Goal: Task Accomplishment & Management: Use online tool/utility

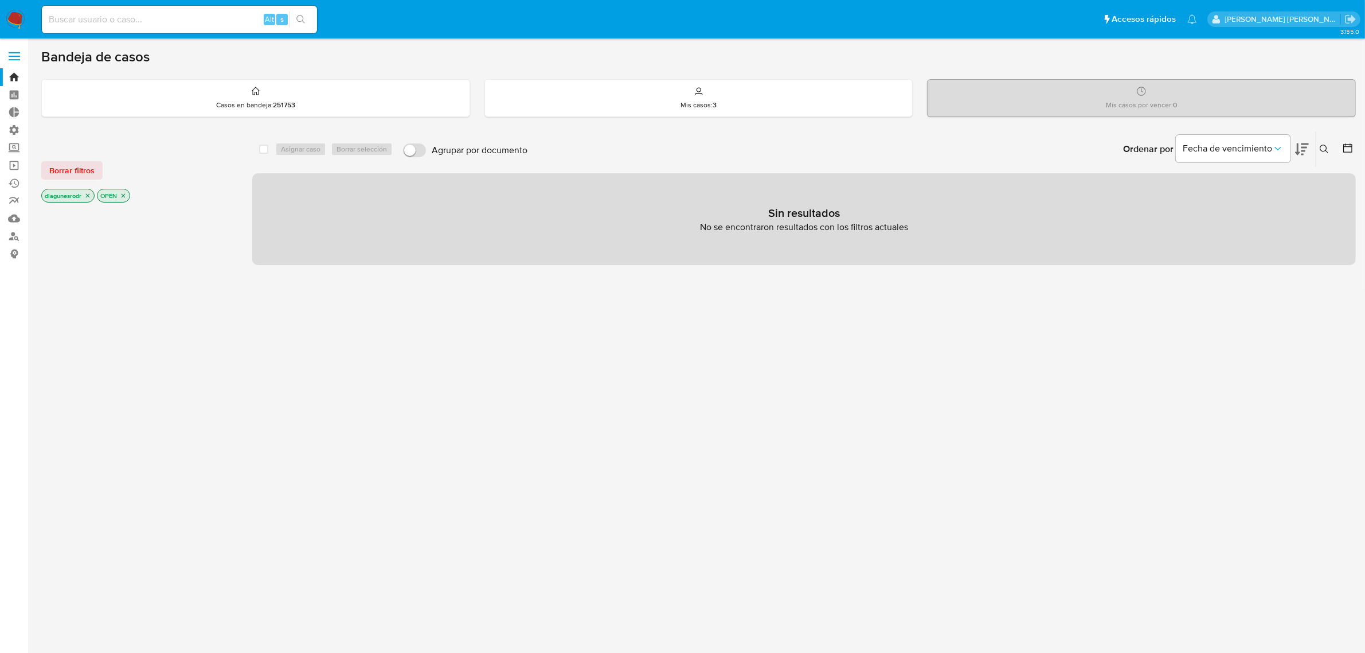
click at [15, 62] on label at bounding box center [14, 56] width 29 height 24
click at [0, 0] on input "checkbox" at bounding box center [0, 0] width 0 height 0
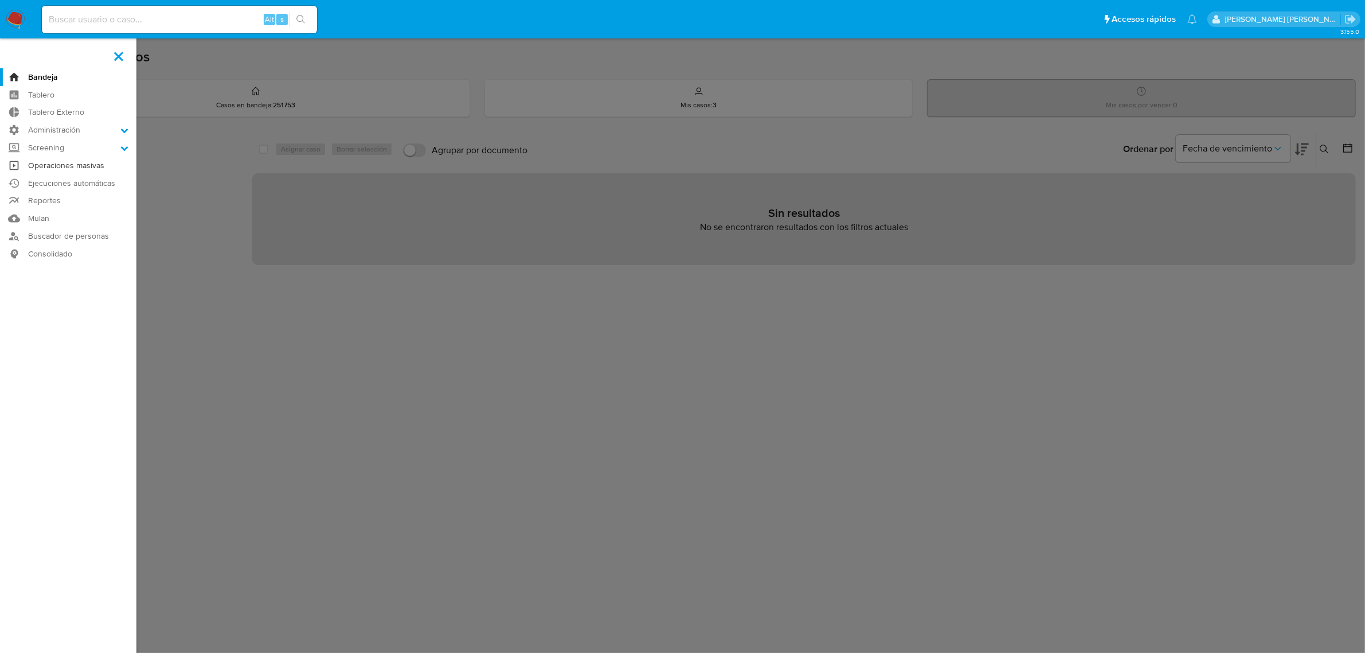
click at [59, 167] on link "Operaciones masivas" at bounding box center [68, 166] width 136 height 18
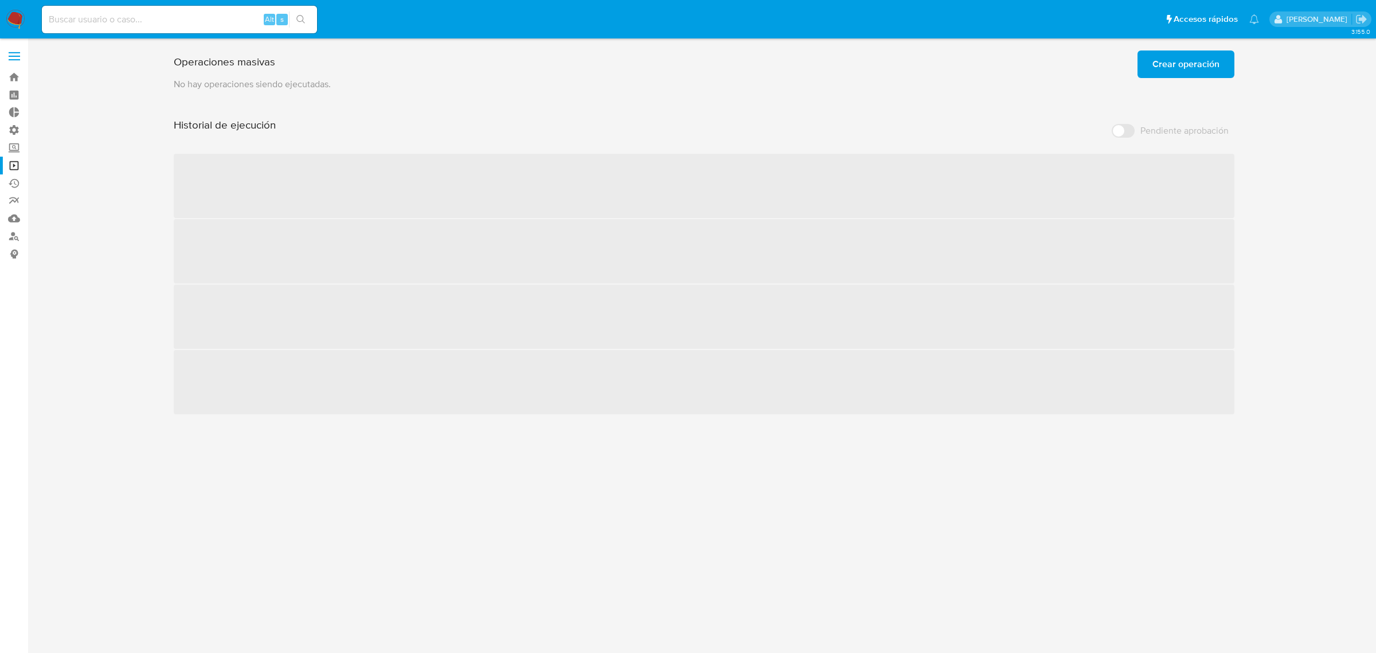
click at [1194, 64] on span "Crear operación" at bounding box center [1186, 64] width 67 height 25
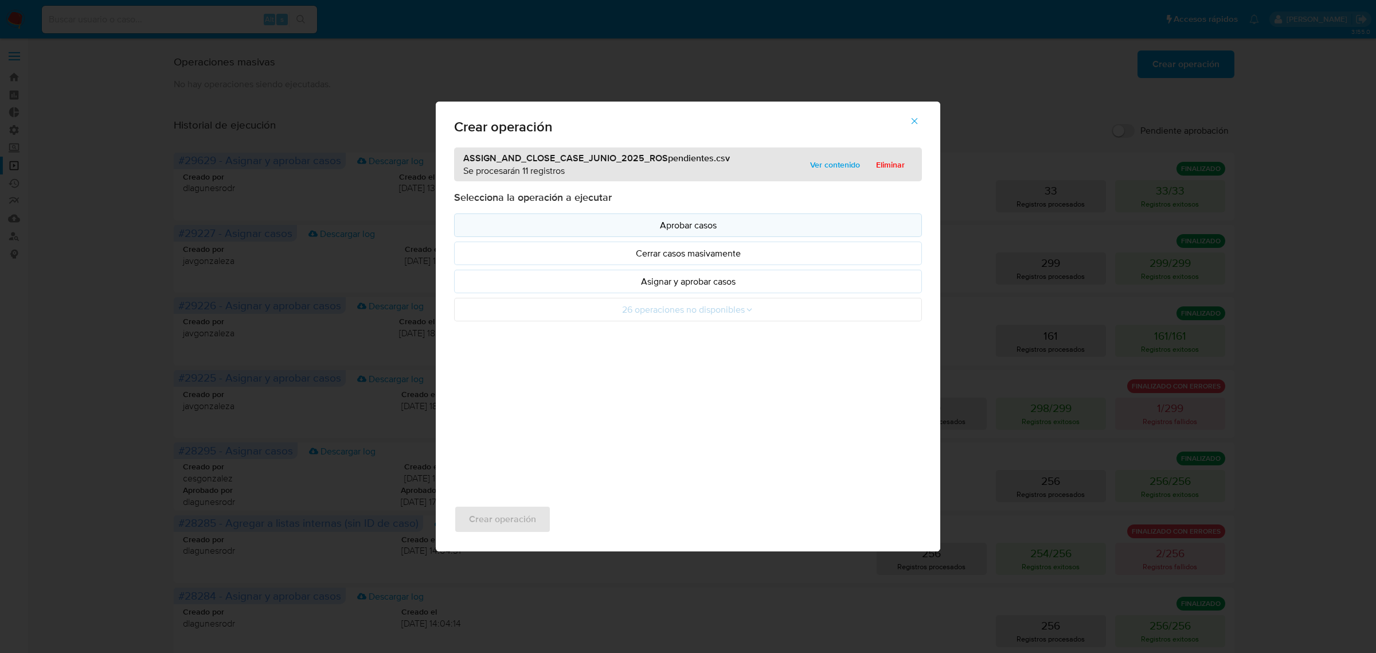
click at [750, 230] on p "Aprobar casos" at bounding box center [688, 224] width 448 height 13
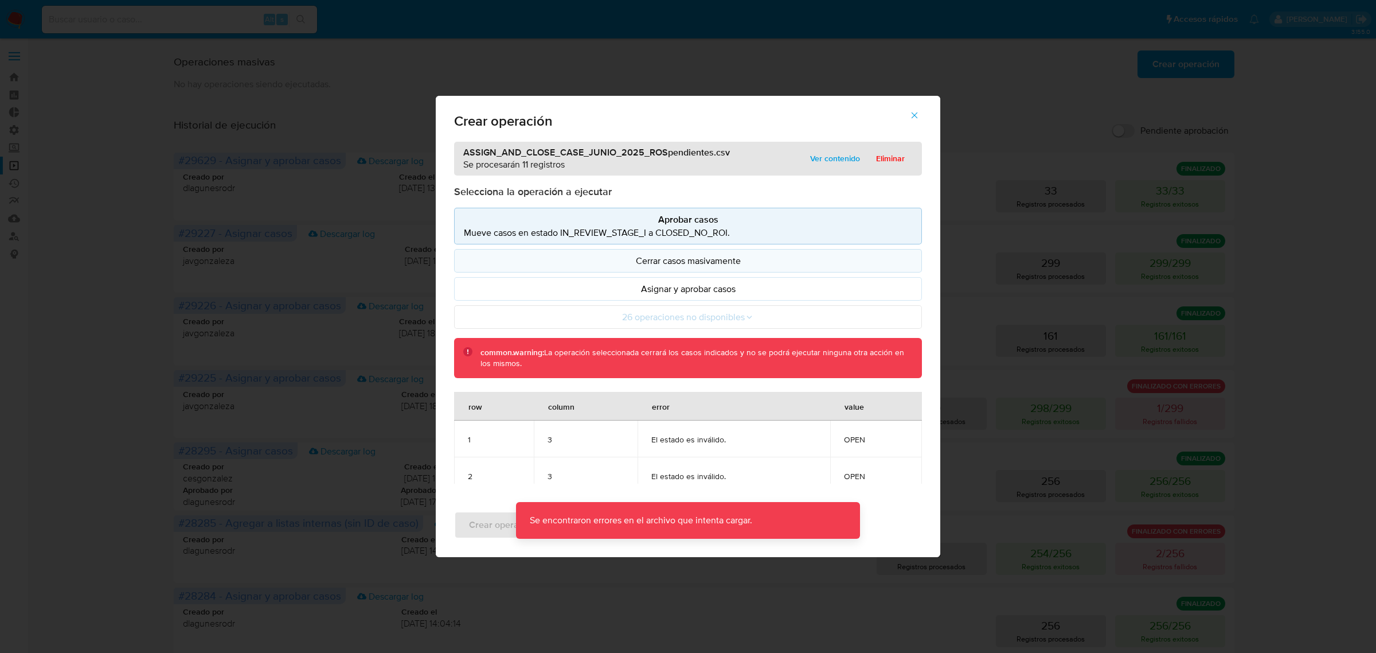
click at [704, 258] on p "Cerrar casos masivamente" at bounding box center [688, 260] width 448 height 13
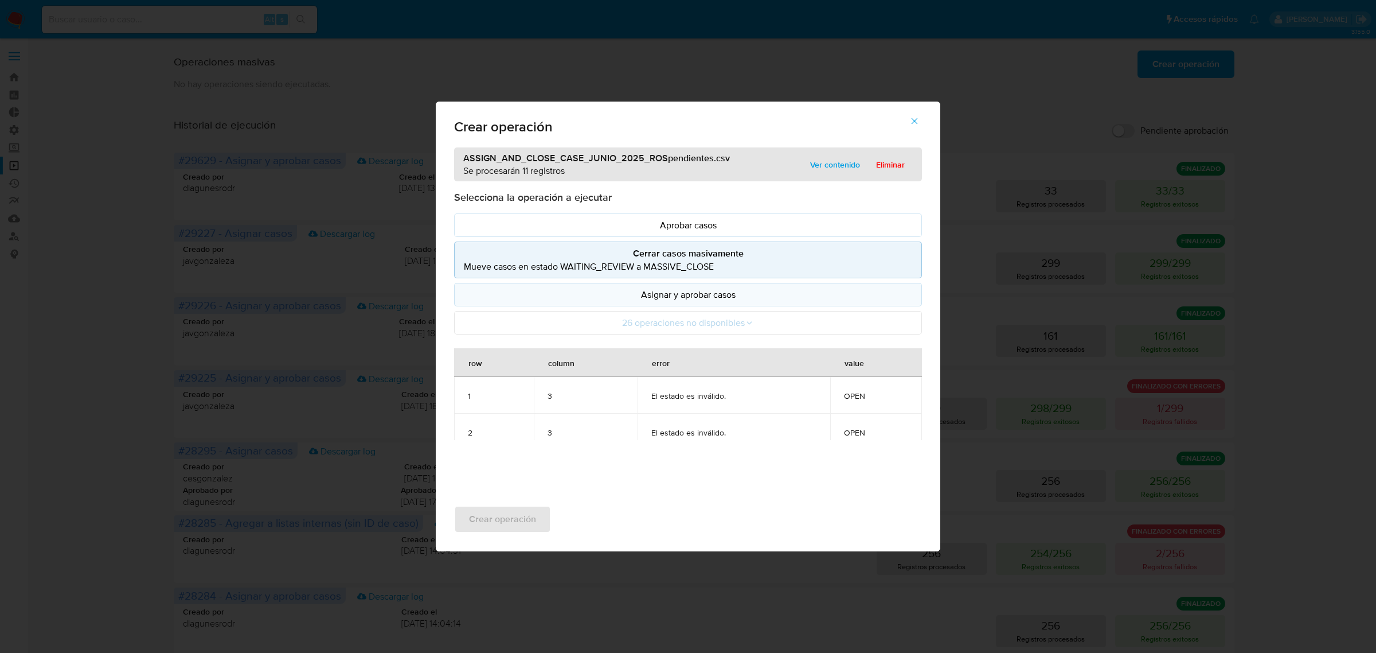
click at [727, 293] on p "Asignar y aprobar casos" at bounding box center [688, 294] width 448 height 13
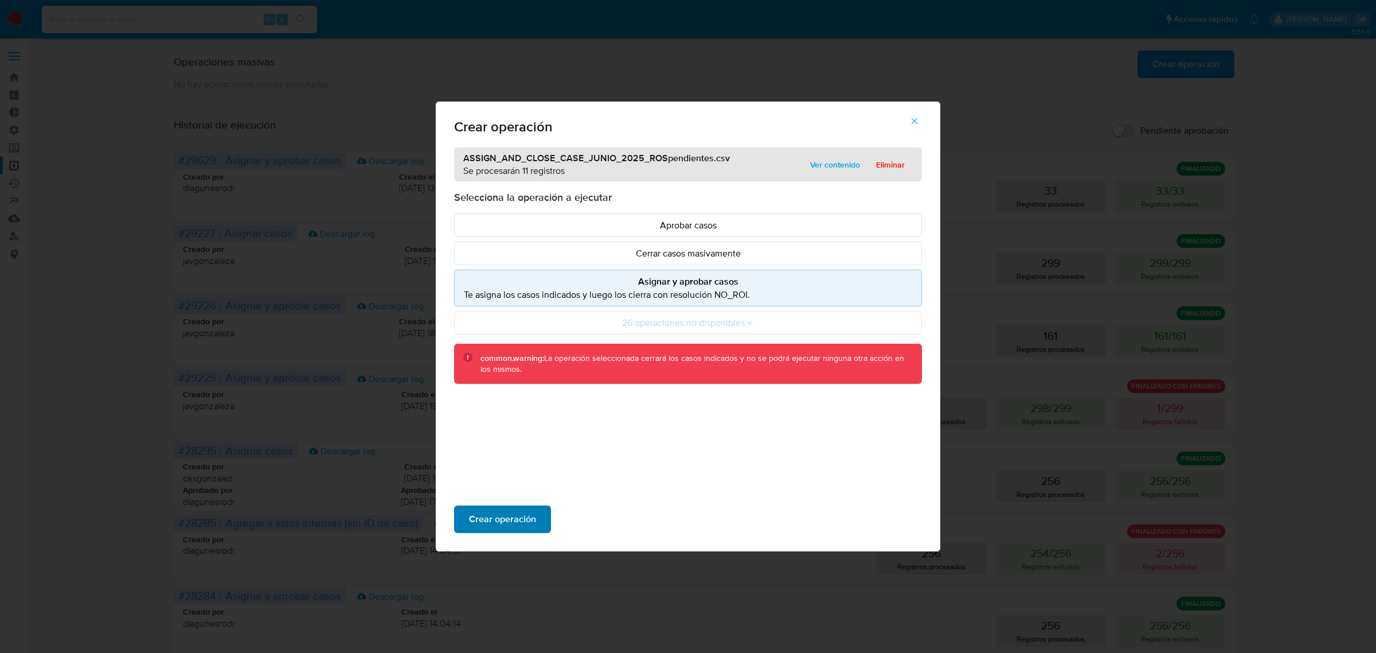
click at [502, 524] on span "Crear operación" at bounding box center [502, 518] width 67 height 25
